Goal: Information Seeking & Learning: Understand process/instructions

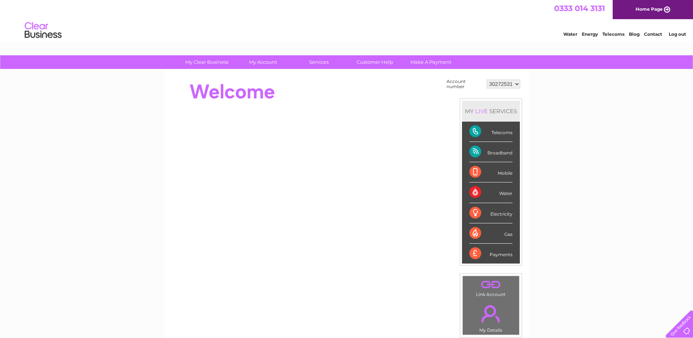
drag, startPoint x: 497, startPoint y: 133, endPoint x: 487, endPoint y: 134, distance: 10.4
click at [497, 133] on div "Telecoms" at bounding box center [490, 132] width 43 height 20
click at [477, 132] on div "Telecoms" at bounding box center [490, 132] width 43 height 20
click at [477, 131] on div "Telecoms" at bounding box center [490, 132] width 43 height 20
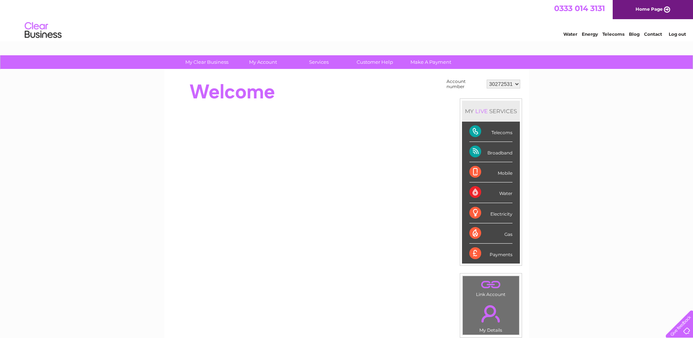
drag, startPoint x: 477, startPoint y: 131, endPoint x: 548, endPoint y: 147, distance: 72.3
click at [548, 147] on div "My Clear Business Login Details My Details My Preferences Link Account My Accou…" at bounding box center [346, 262] width 693 height 415
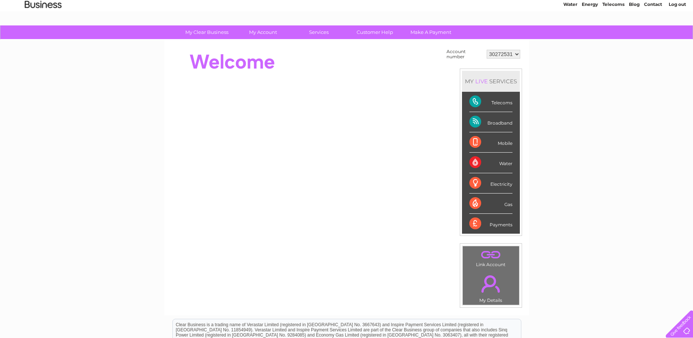
scroll to position [28, 0]
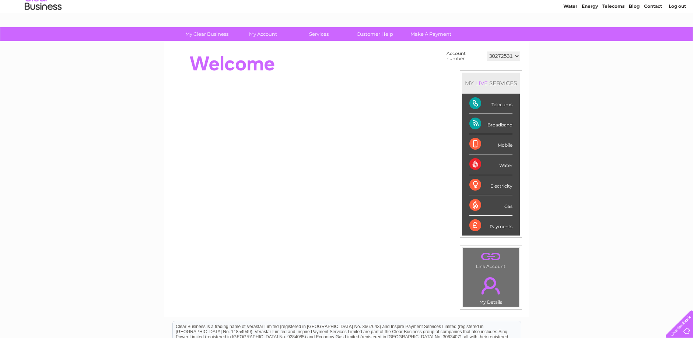
click at [502, 105] on div "Telecoms" at bounding box center [490, 104] width 43 height 20
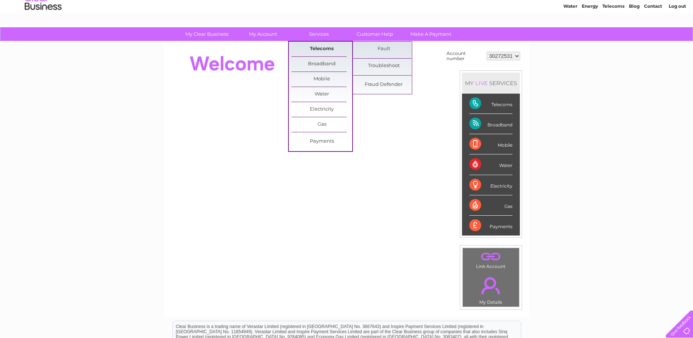
click at [322, 45] on link "Telecoms" at bounding box center [321, 49] width 61 height 15
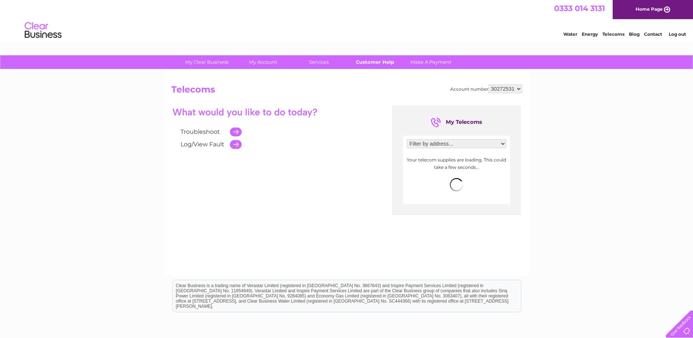
click at [387, 60] on link "Customer Help" at bounding box center [374, 62] width 61 height 14
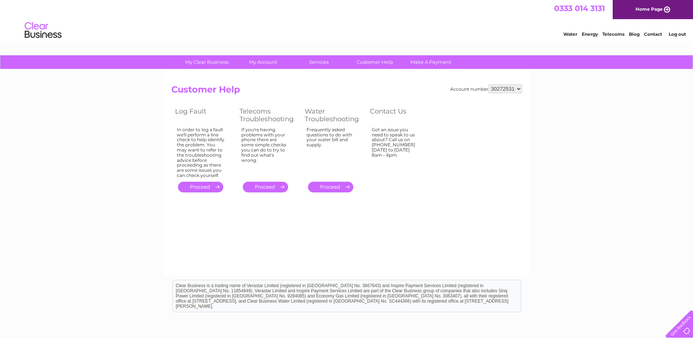
click at [271, 188] on link "." at bounding box center [265, 187] width 45 height 11
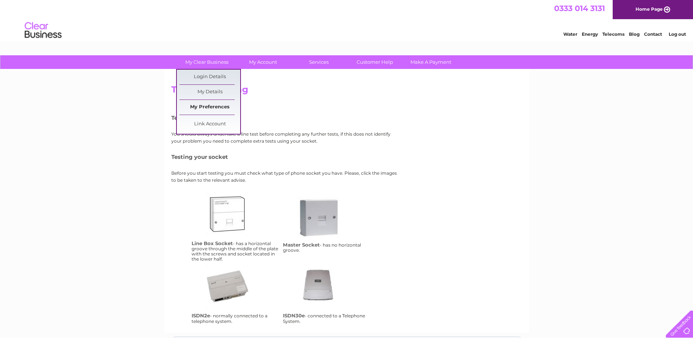
click at [215, 108] on link "My Preferences" at bounding box center [209, 107] width 61 height 15
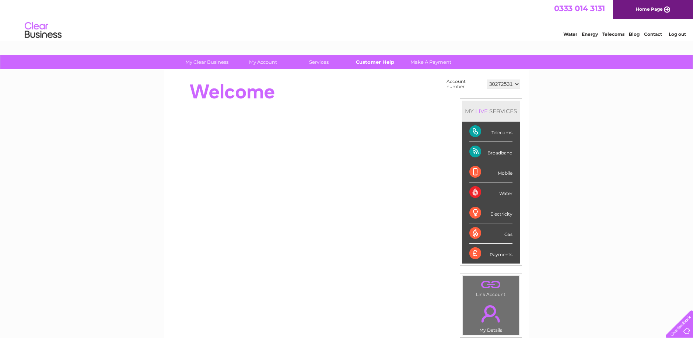
click at [368, 63] on link "Customer Help" at bounding box center [374, 62] width 61 height 14
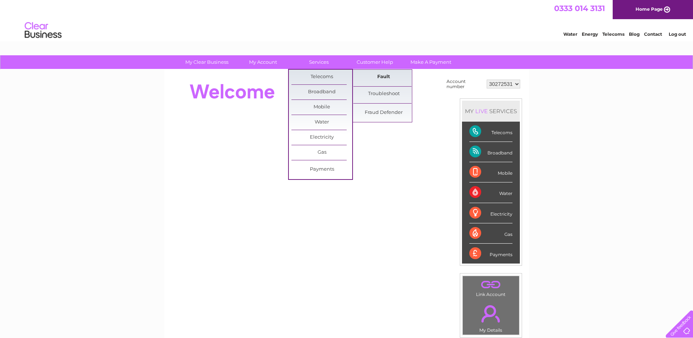
click at [380, 81] on link "Fault" at bounding box center [383, 77] width 61 height 15
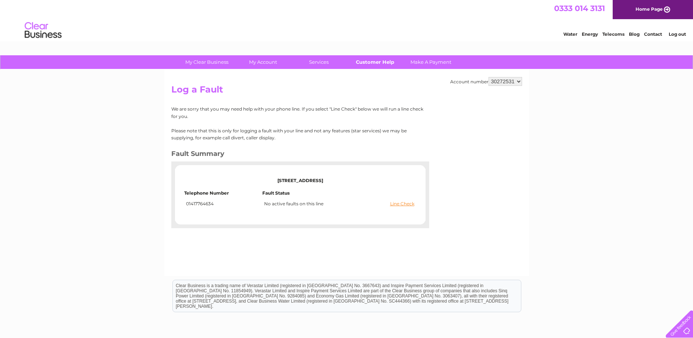
click at [374, 64] on link "Customer Help" at bounding box center [374, 62] width 61 height 14
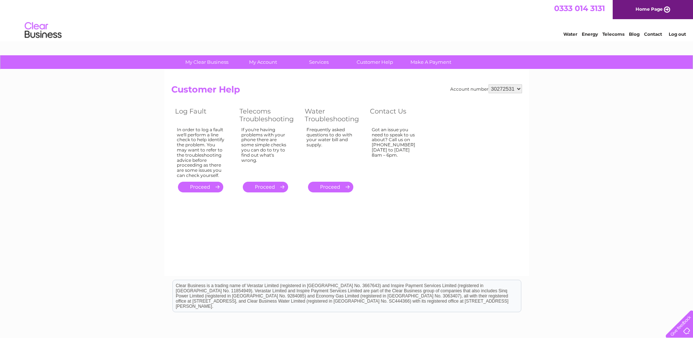
click at [267, 186] on link "." at bounding box center [265, 187] width 45 height 11
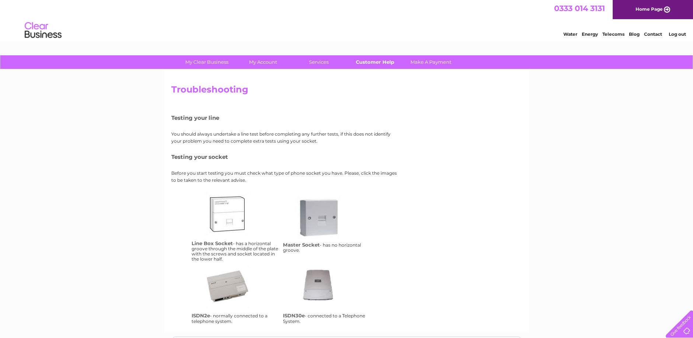
click at [367, 59] on link "Customer Help" at bounding box center [374, 62] width 61 height 14
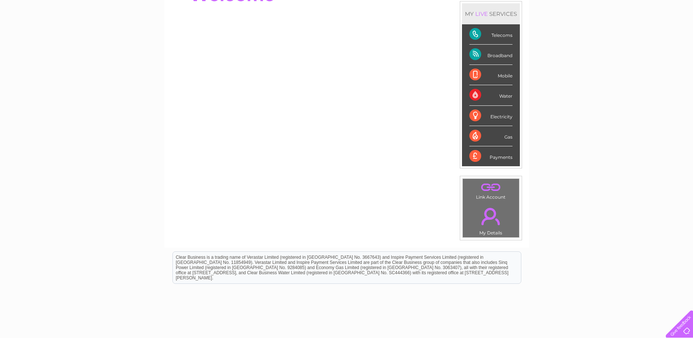
scroll to position [110, 0]
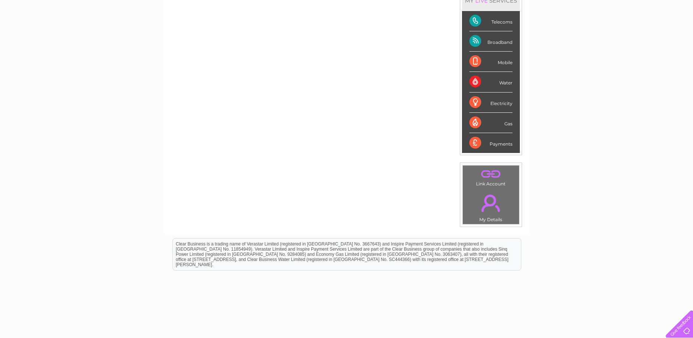
click at [492, 211] on link "." at bounding box center [490, 203] width 53 height 26
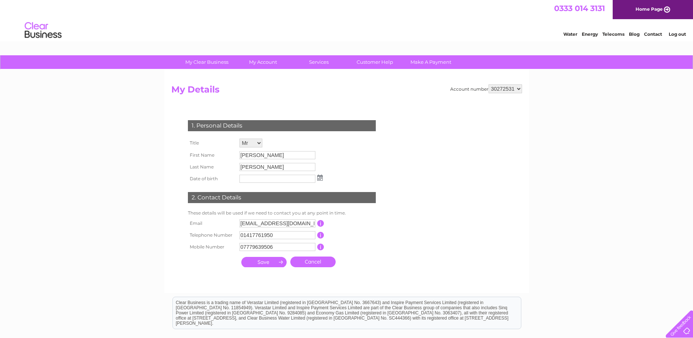
click at [616, 178] on div "My Clear Business Login Details My Details My Preferences Link Account My Accou…" at bounding box center [346, 236] width 693 height 363
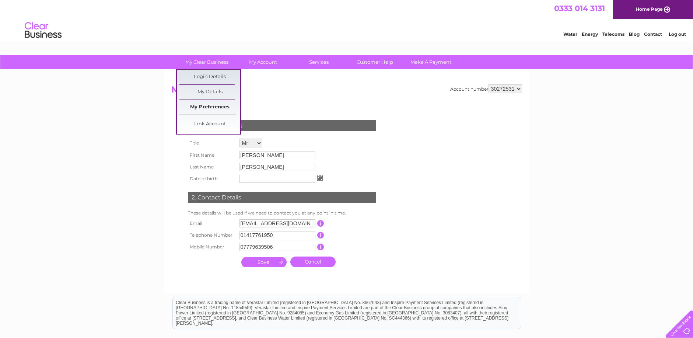
click at [219, 106] on link "My Preferences" at bounding box center [209, 107] width 61 height 15
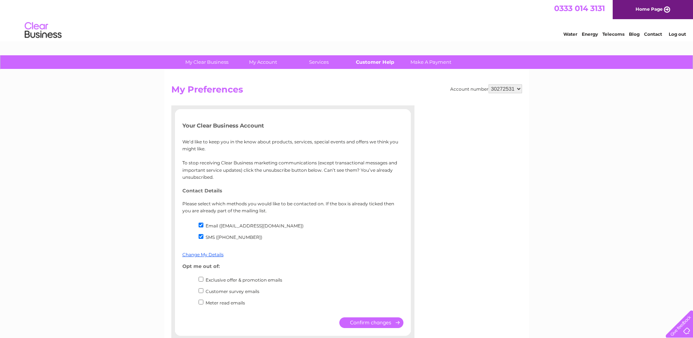
click at [380, 57] on link "Customer Help" at bounding box center [374, 62] width 61 height 14
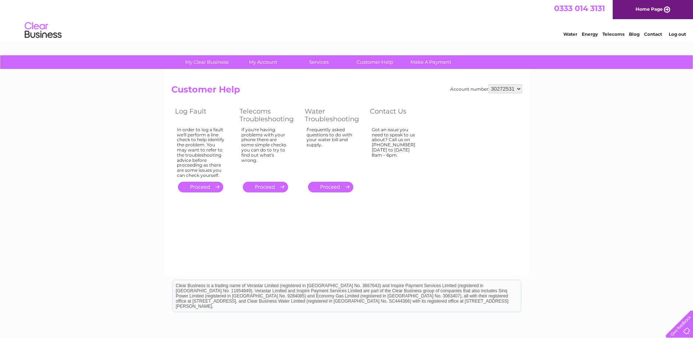
click at [584, 35] on link "Energy" at bounding box center [589, 34] width 16 height 6
